Goal: Check status: Check status

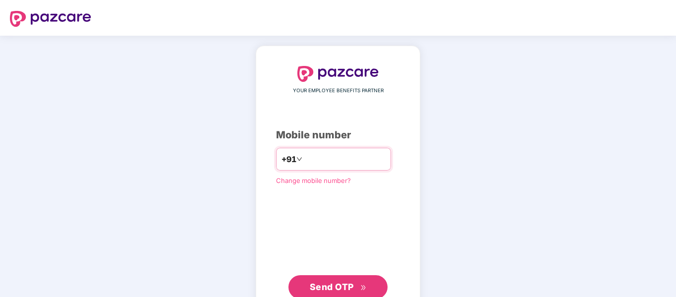
click at [314, 163] on input "number" at bounding box center [344, 159] width 81 height 16
type input "**********"
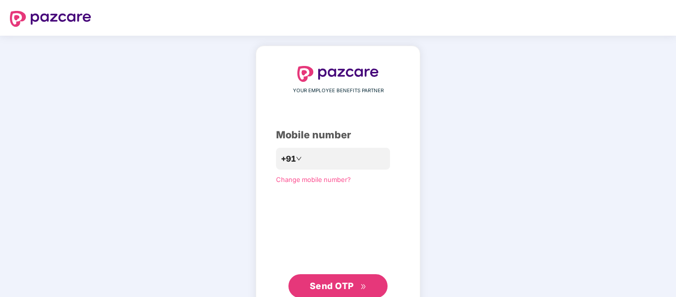
click at [325, 285] on span "Send OTP" at bounding box center [332, 285] width 44 height 10
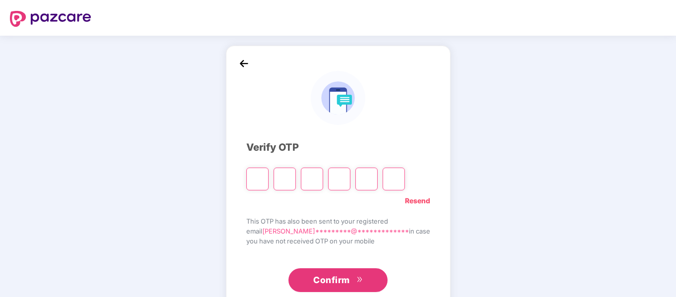
type input "*"
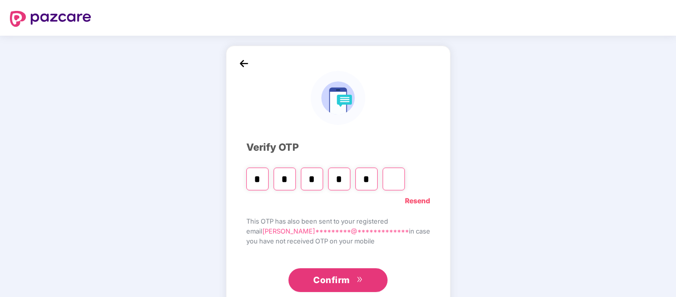
type input "*"
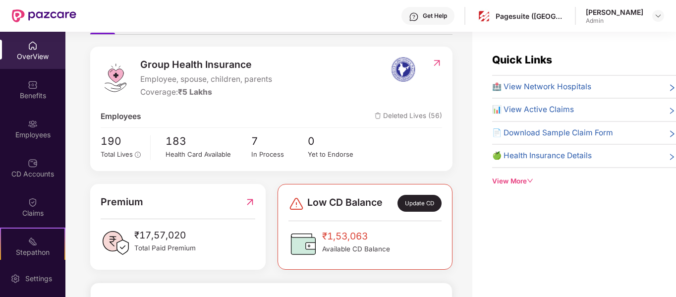
scroll to position [111, 0]
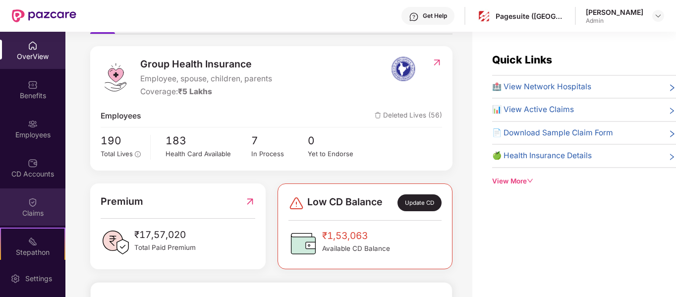
click at [38, 208] on div "Claims" at bounding box center [32, 213] width 65 height 10
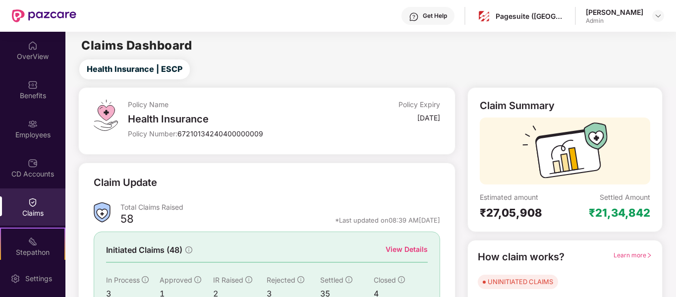
scroll to position [91, 0]
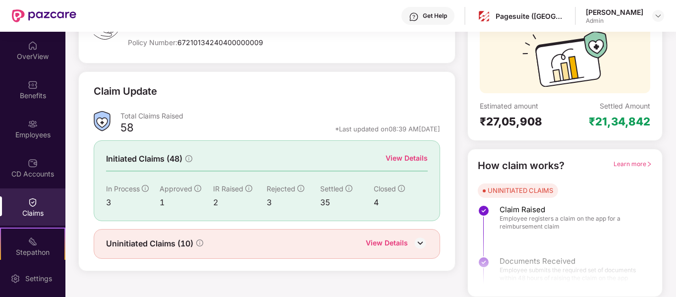
click at [406, 241] on div "View Details" at bounding box center [387, 243] width 42 height 13
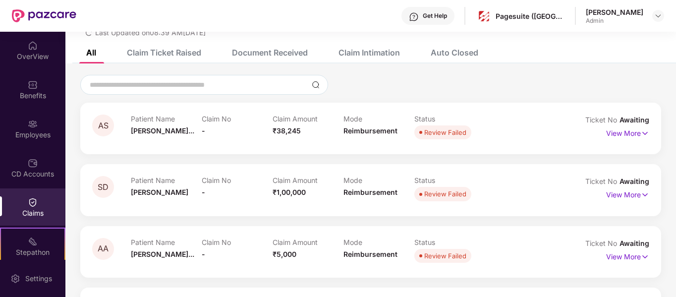
scroll to position [0, 0]
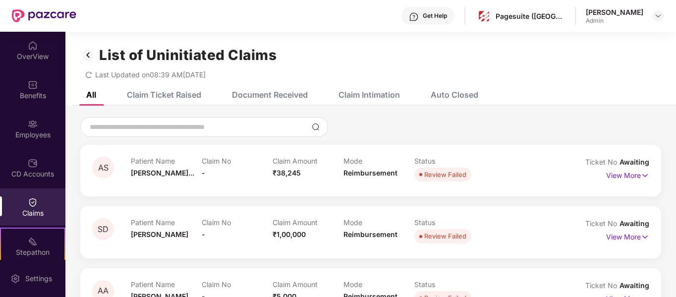
click at [185, 94] on div "Claim Ticket Raised" at bounding box center [164, 95] width 74 height 10
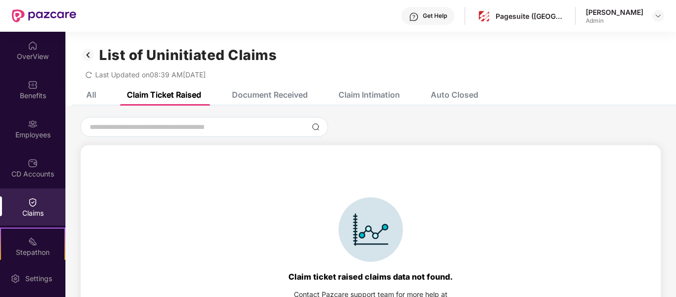
click at [270, 93] on div "Document Received" at bounding box center [270, 95] width 76 height 10
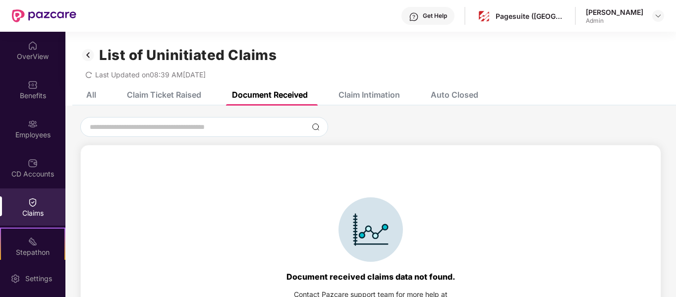
click at [345, 94] on div "Claim Intimation" at bounding box center [368, 95] width 61 height 10
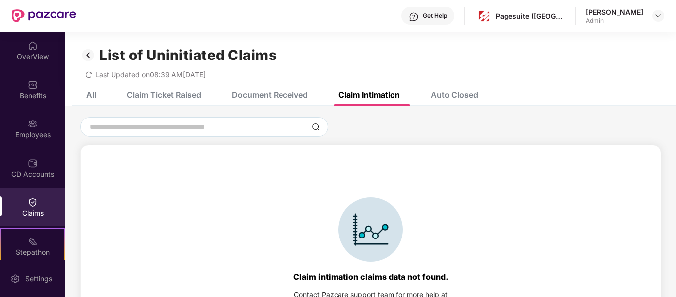
click at [87, 96] on div "All" at bounding box center [91, 95] width 10 height 10
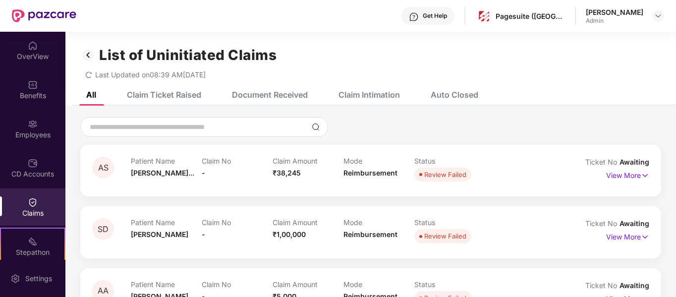
click at [89, 78] on icon "redo" at bounding box center [89, 74] width 6 height 6
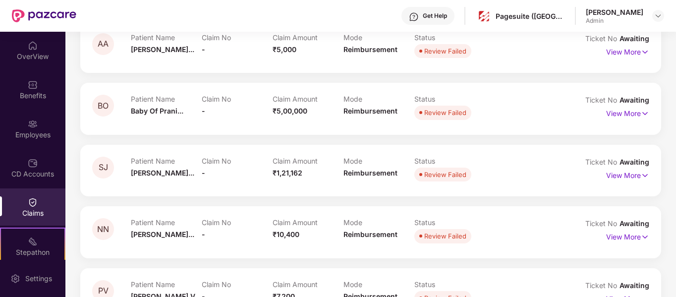
scroll to position [241, 0]
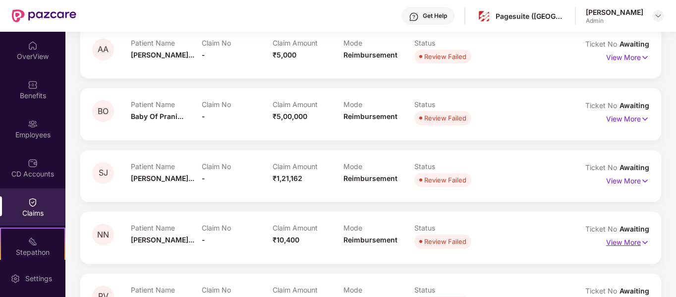
click at [622, 240] on p "View More" at bounding box center [627, 240] width 43 height 13
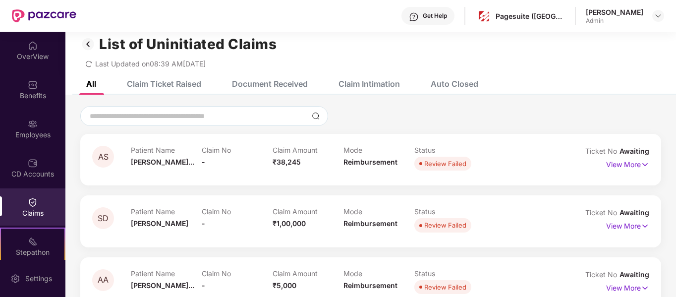
scroll to position [10, 0]
click at [641, 226] on img at bounding box center [645, 226] width 8 height 11
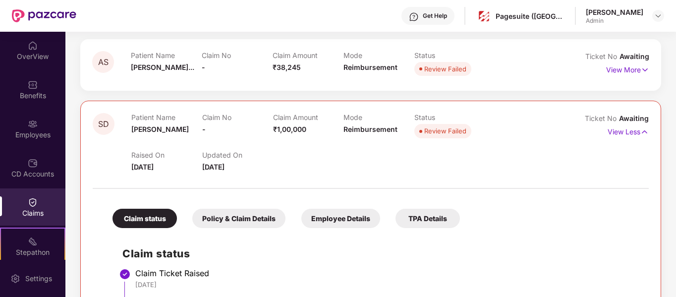
scroll to position [0, 0]
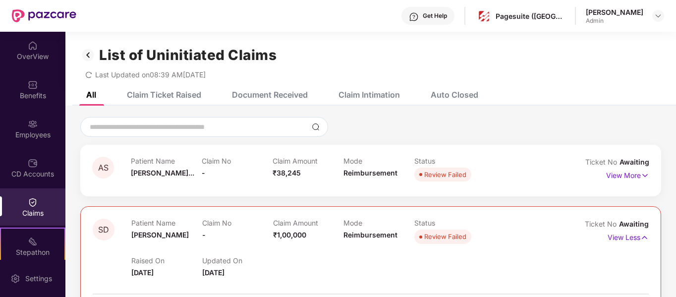
click at [41, 203] on div "Claims" at bounding box center [32, 206] width 65 height 37
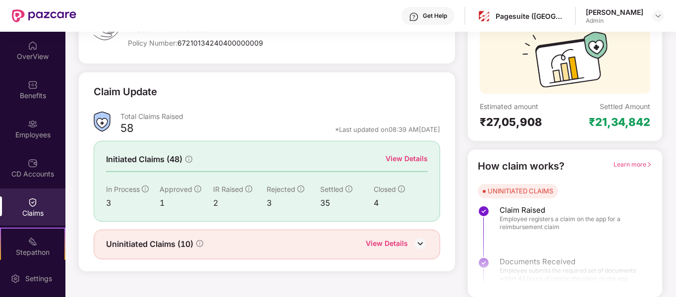
scroll to position [91, 0]
click at [415, 155] on div "View Details" at bounding box center [407, 158] width 42 height 11
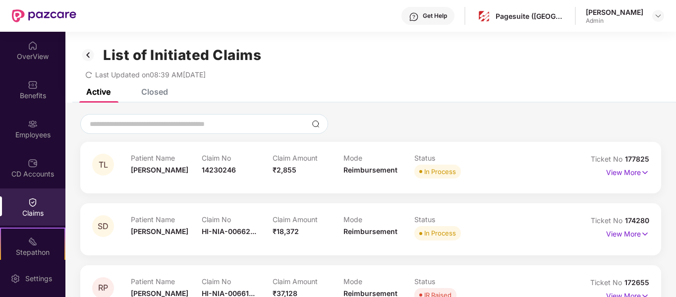
scroll to position [231, 0]
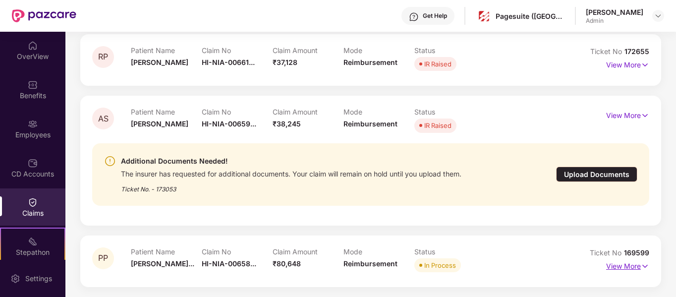
click at [626, 265] on p "View More" at bounding box center [627, 264] width 43 height 13
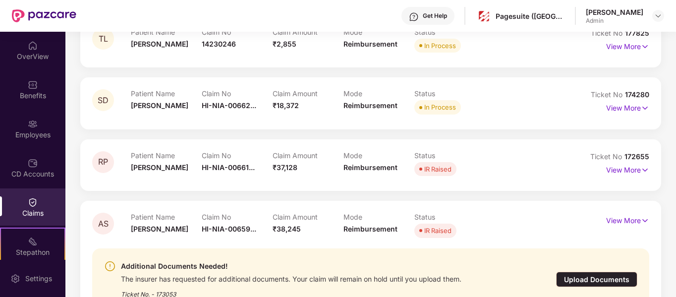
scroll to position [0, 0]
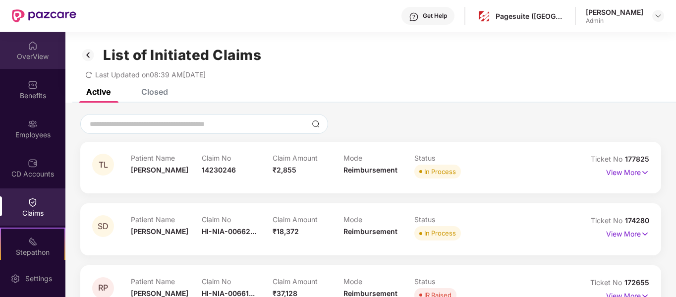
click at [31, 47] on img at bounding box center [33, 46] width 10 height 10
